Goal: Use online tool/utility

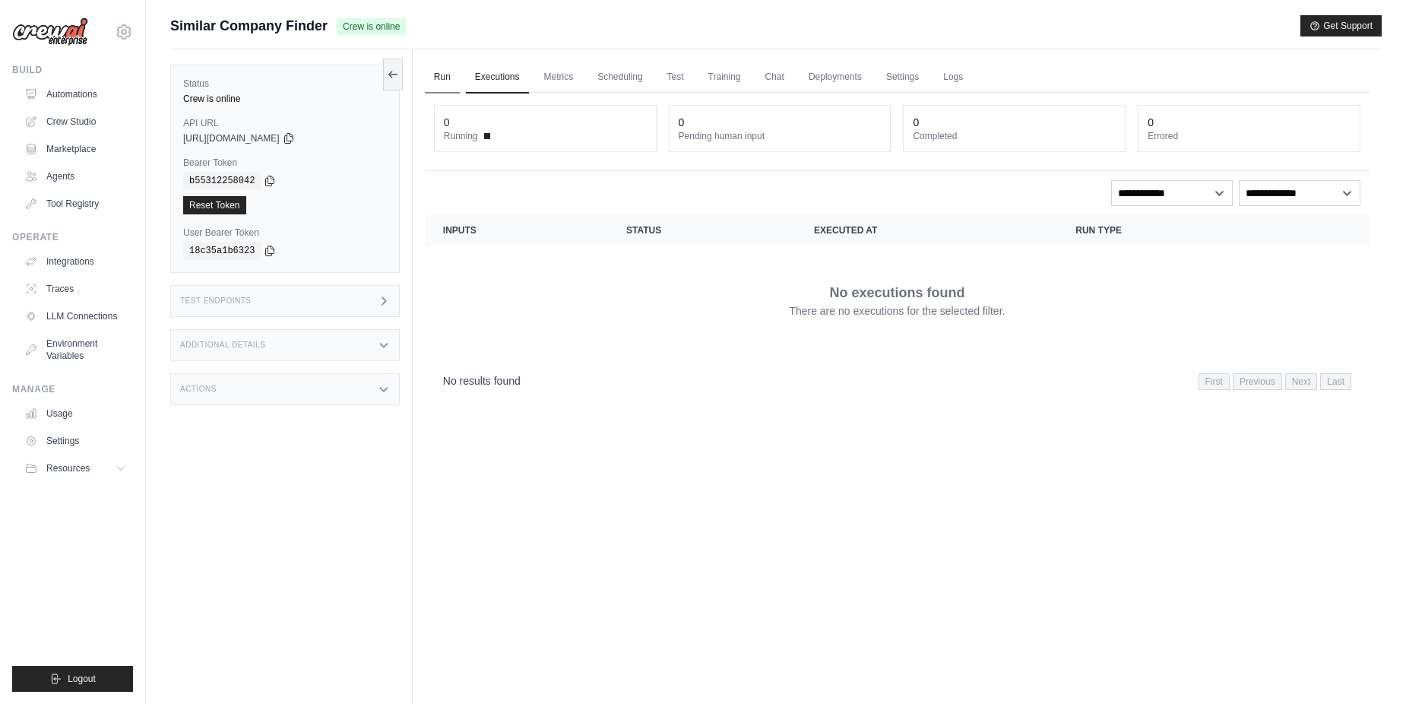
click at [449, 73] on link "Run" at bounding box center [442, 78] width 35 height 32
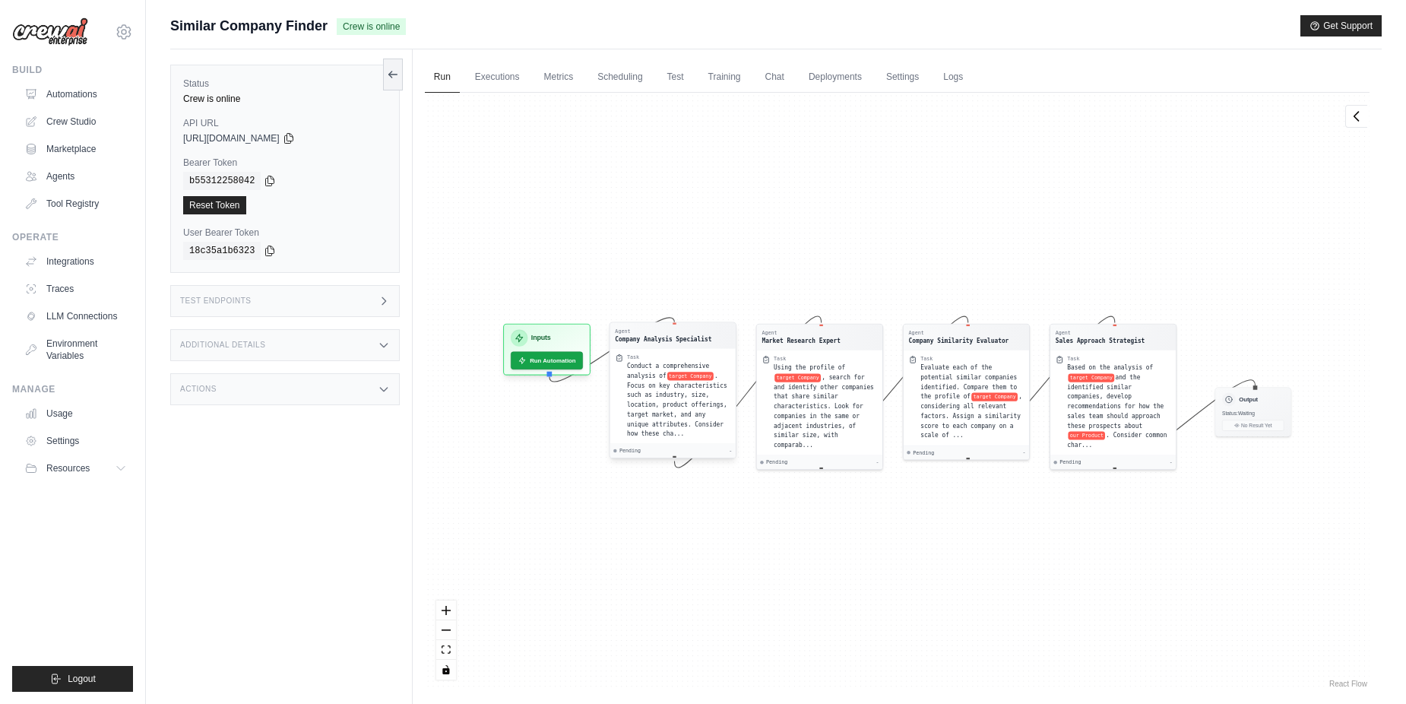
click at [701, 413] on span ". Focus on key characteristics such as industry, size, location, product offeri…" at bounding box center [677, 404] width 100 height 65
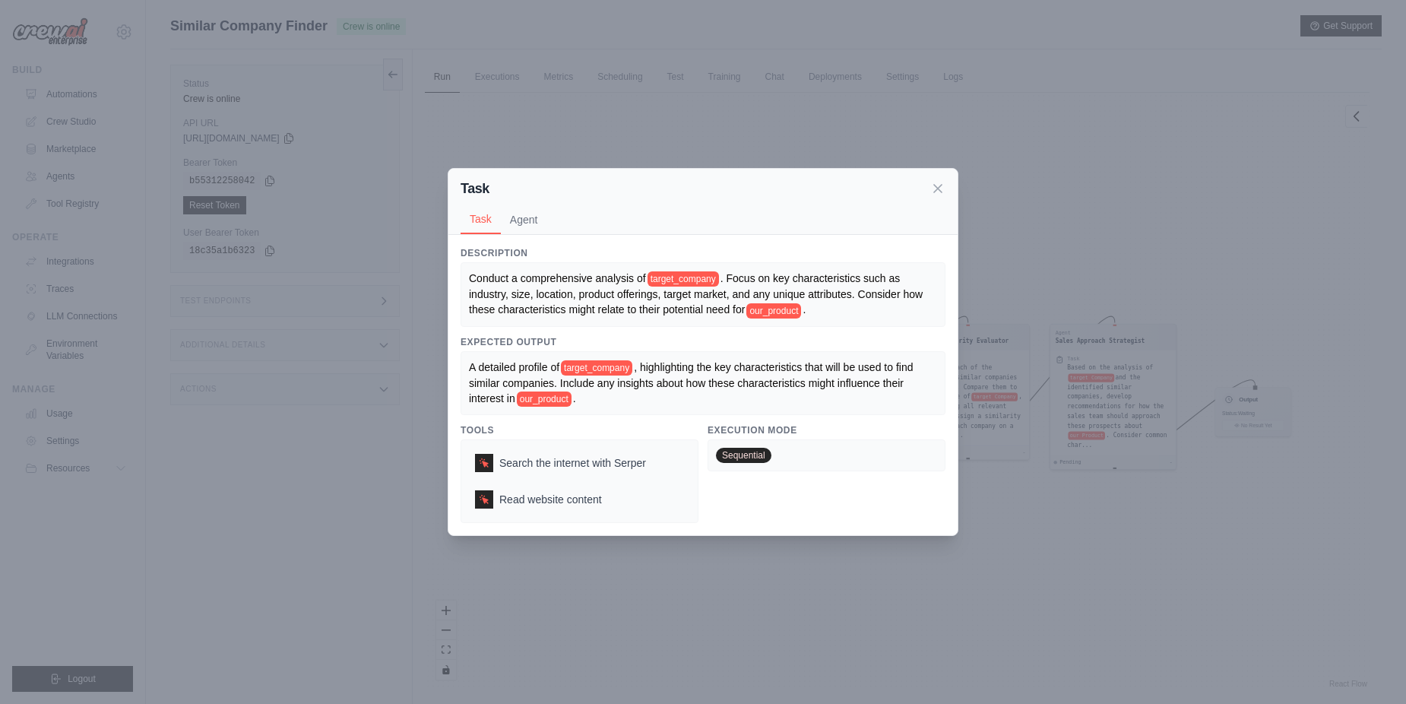
click at [948, 193] on div "Task Task Agent" at bounding box center [702, 202] width 509 height 66
click at [932, 185] on icon at bounding box center [937, 187] width 15 height 15
